Goal: Information Seeking & Learning: Learn about a topic

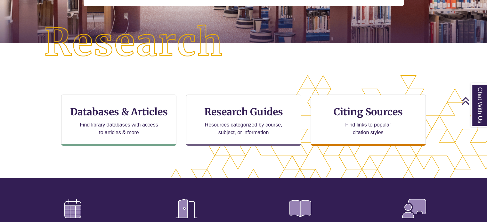
scroll to position [142, 0]
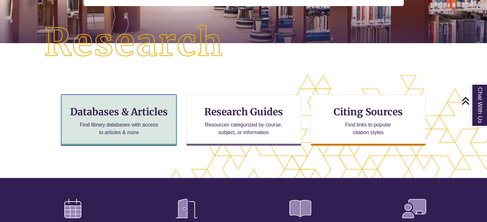
click at [165, 104] on div "Databases & Articles Find library databases with access to articles & more" at bounding box center [118, 120] width 115 height 51
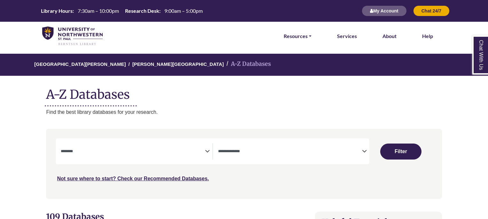
select select "Database Subject Filter"
select select "Database Types Filter"
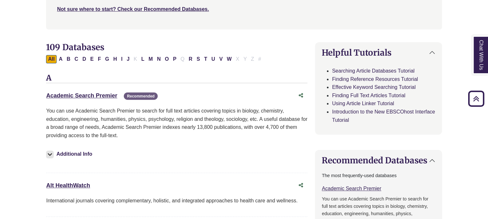
scroll to position [170, 0]
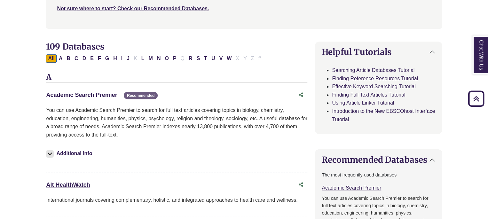
click at [101, 94] on link "Academic Search Premier This link opens in a new window" at bounding box center [81, 95] width 71 height 6
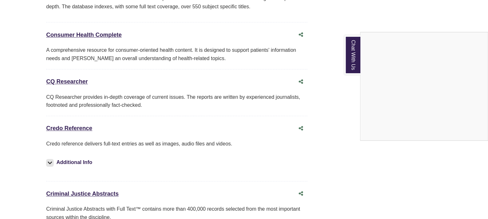
scroll to position [1537, 0]
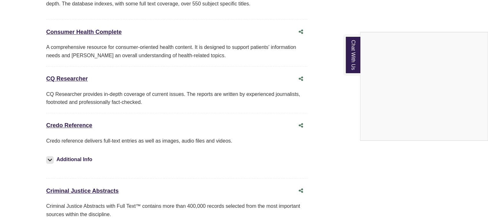
click at [81, 111] on div "Chat With Us" at bounding box center [244, 109] width 488 height 219
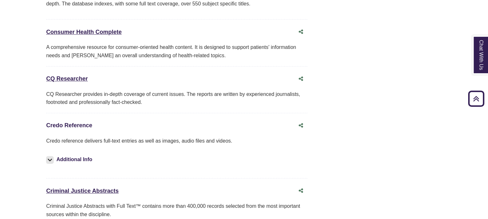
click at [81, 122] on link "Credo Reference This link opens in a new window" at bounding box center [69, 125] width 46 height 6
